Goal: Task Accomplishment & Management: Manage account settings

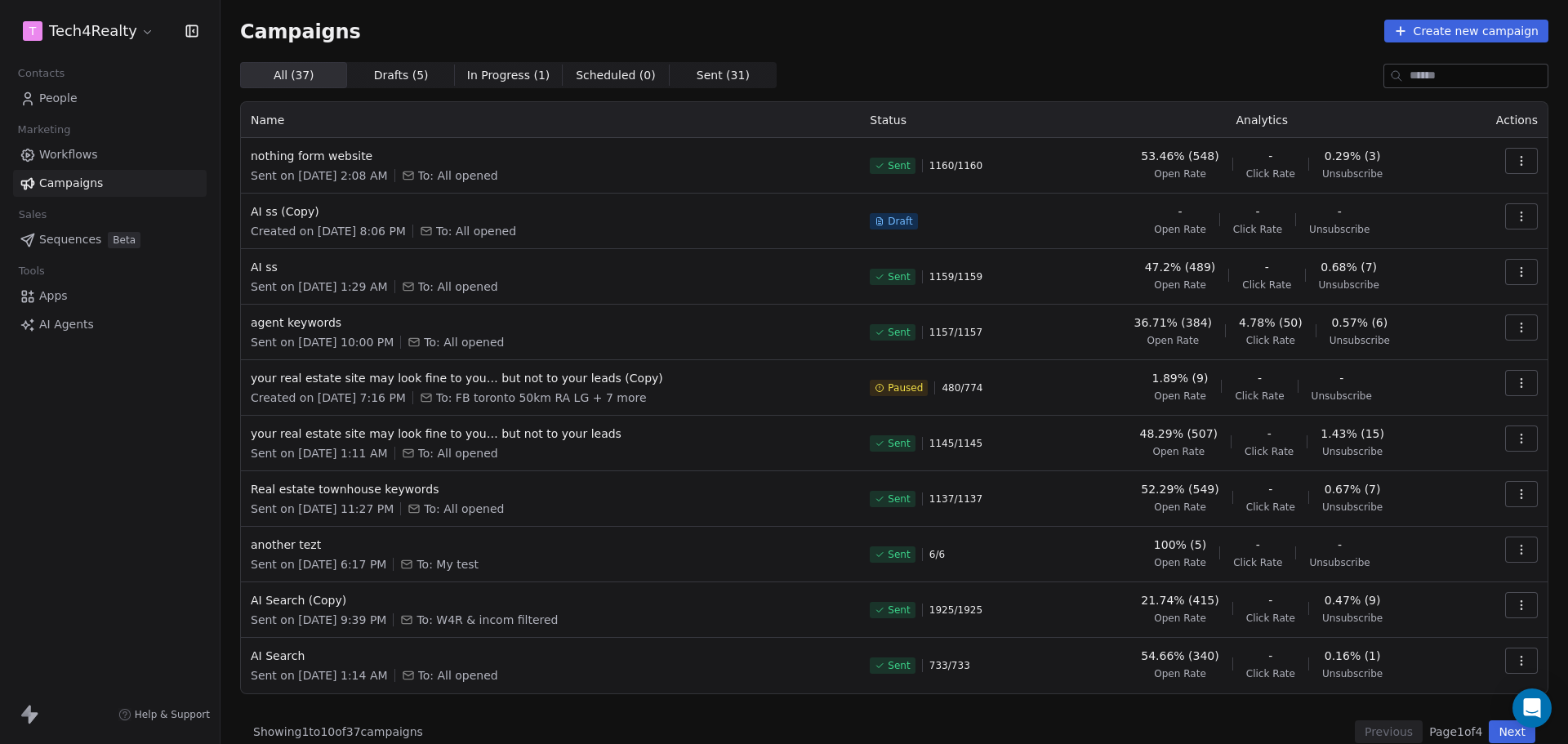
scroll to position [19, 0]
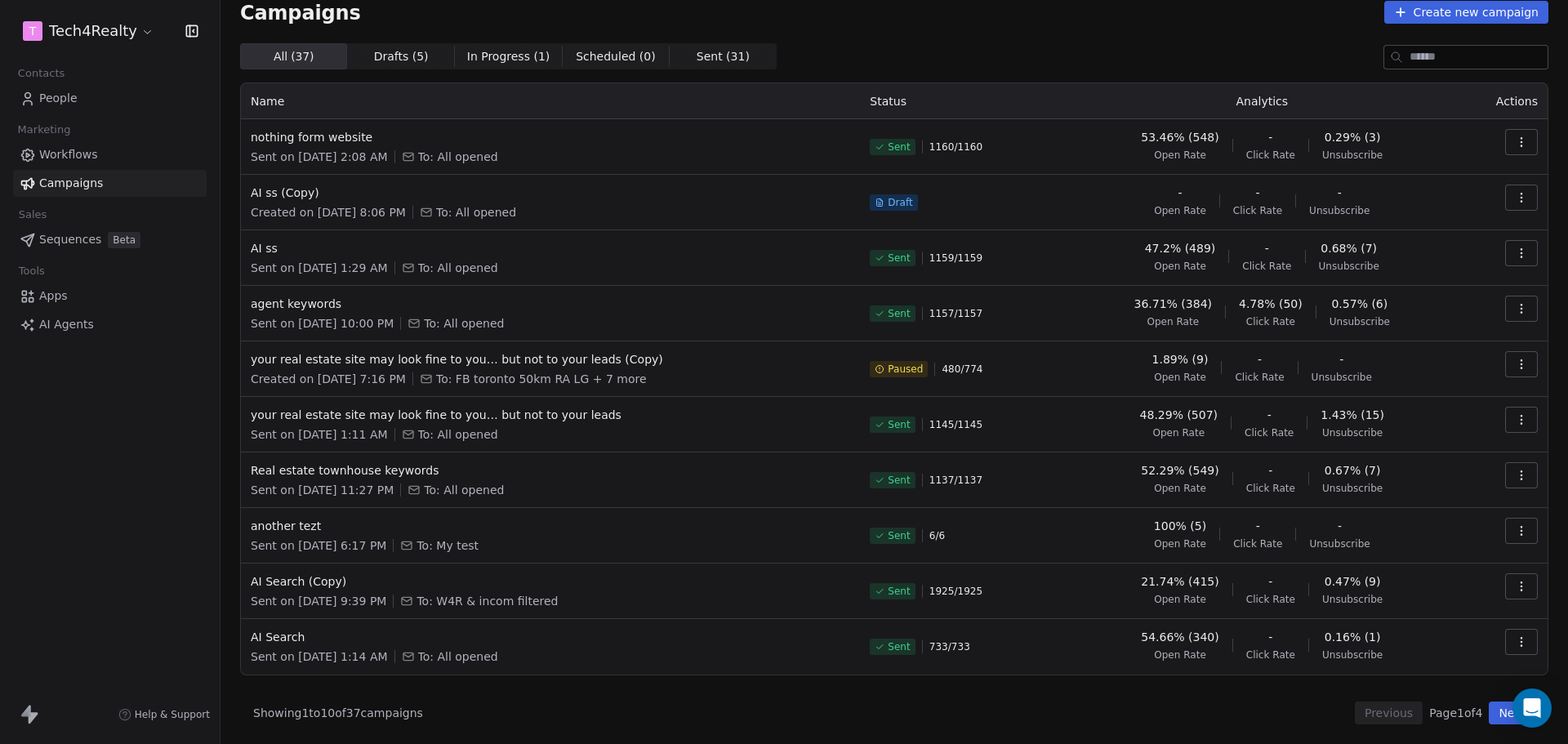
click at [1009, 33] on div "Campaigns Create new campaign All ( 37 ) All ( 37 ) Drafts ( 5 ) Drafts ( 5 ) I…" at bounding box center [895, 362] width 1309 height 723
drag, startPoint x: 1183, startPoint y: 137, endPoint x: 1247, endPoint y: 137, distance: 64.0
click at [1247, 137] on div "53.46% (548) Open Rate - Click Rate 0.29% (3) Unsubscribe" at bounding box center [1261, 145] width 375 height 33
click at [1225, 137] on div "53.46% (548) Open Rate - Click Rate 0.29% (3) Unsubscribe" at bounding box center [1261, 145] width 375 height 33
click at [968, 44] on div "All ( 37 ) All ( 37 ) Drafts ( 5 ) Drafts ( 5 ) In Progress ( 1 ) In Progress (…" at bounding box center [895, 55] width 1309 height 26
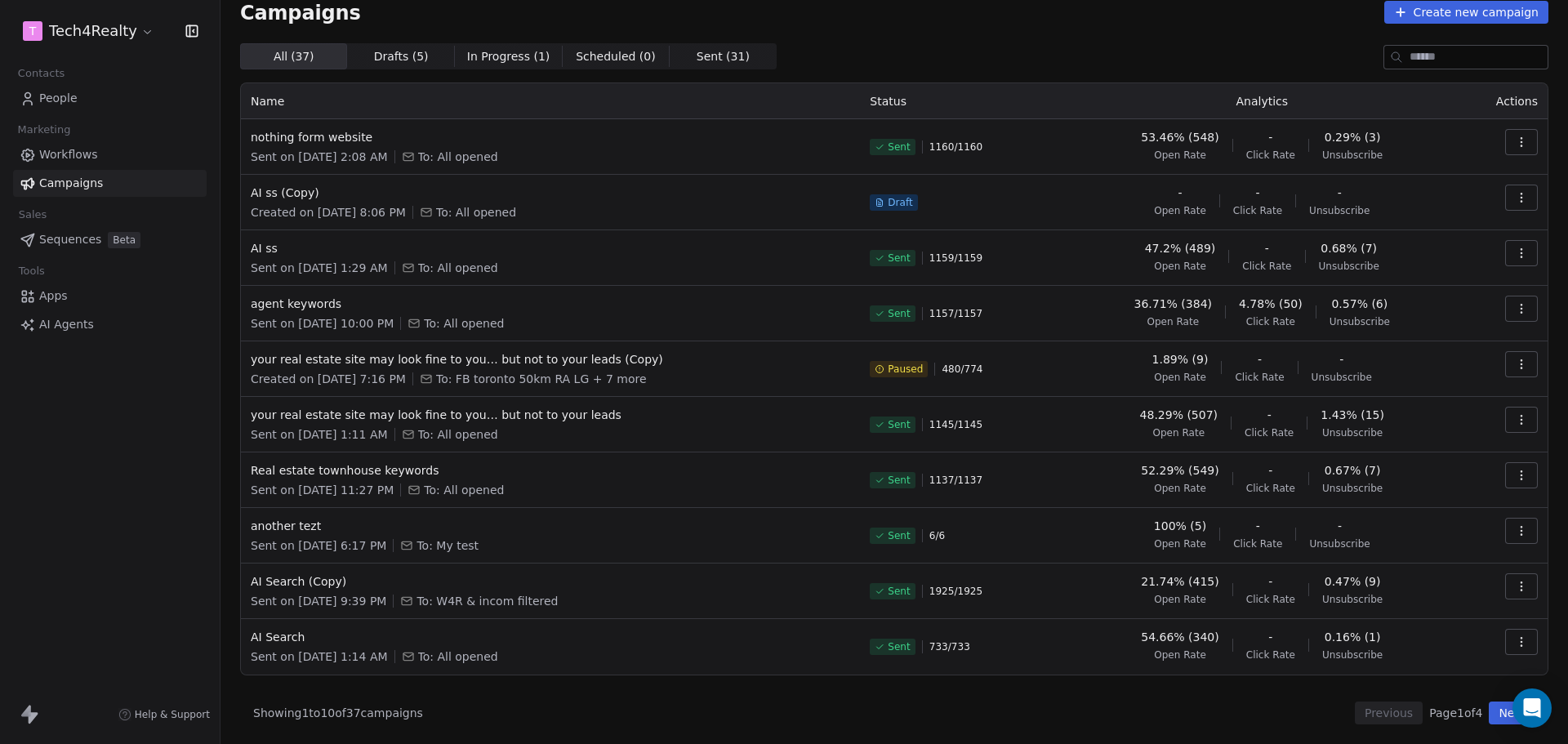
click at [867, 24] on div "Campaigns Create new campaign All ( 37 ) All ( 37 ) Drafts ( 5 ) Drafts ( 5 ) I…" at bounding box center [895, 362] width 1309 height 723
click at [888, 148] on span "Sent" at bounding box center [898, 147] width 22 height 13
click at [853, 148] on td "nothing form website Sent on [DATE] 2:08 AM To: All opened" at bounding box center [550, 147] width 619 height 55
drag, startPoint x: 866, startPoint y: 147, endPoint x: 917, endPoint y: 147, distance: 51.0
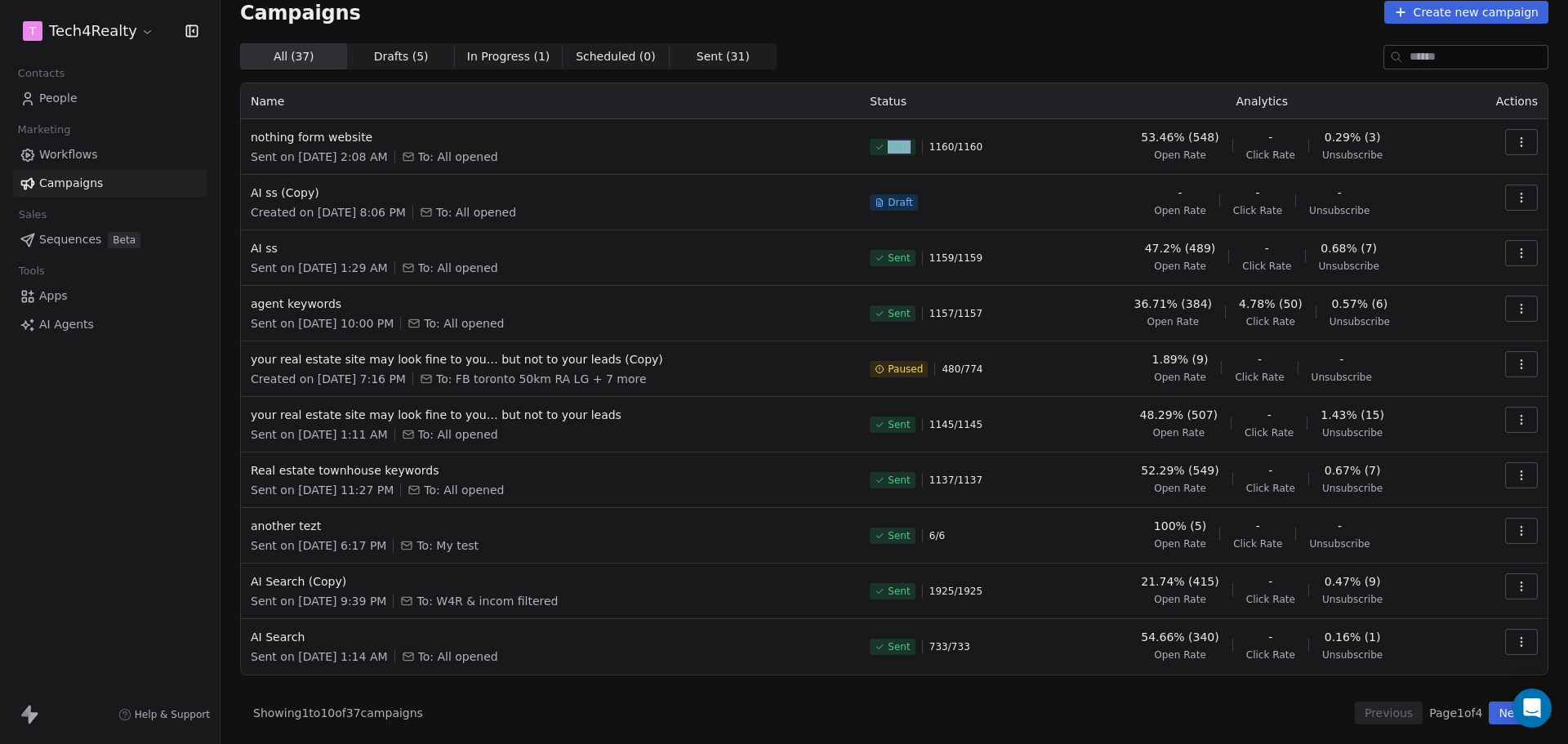
click at [917, 147] on div "Sent 1160 / 1160" at bounding box center [962, 147] width 184 height 36
click at [893, 259] on span "Sent" at bounding box center [898, 258] width 22 height 13
click at [894, 311] on span "Sent" at bounding box center [898, 313] width 22 height 13
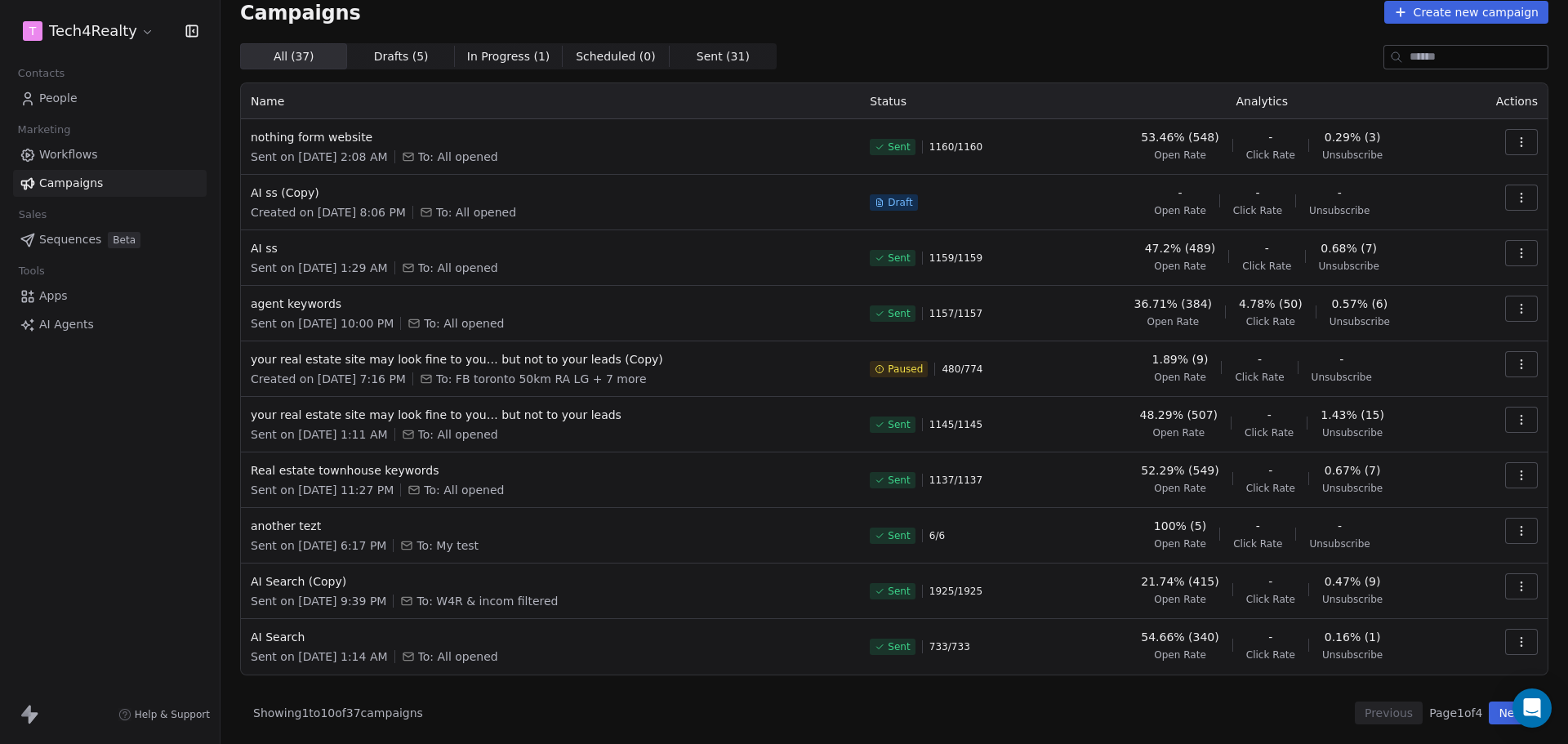
click at [888, 367] on span "Paused" at bounding box center [905, 369] width 35 height 13
click at [879, 376] on span "Paused" at bounding box center [898, 369] width 58 height 16
